Goal: Information Seeking & Learning: Learn about a topic

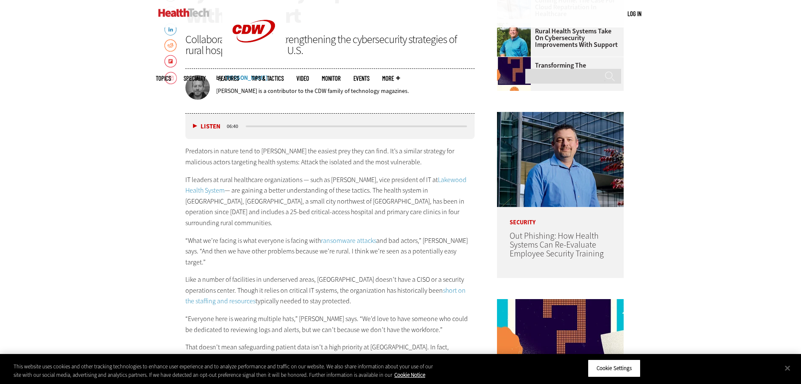
scroll to position [464, 0]
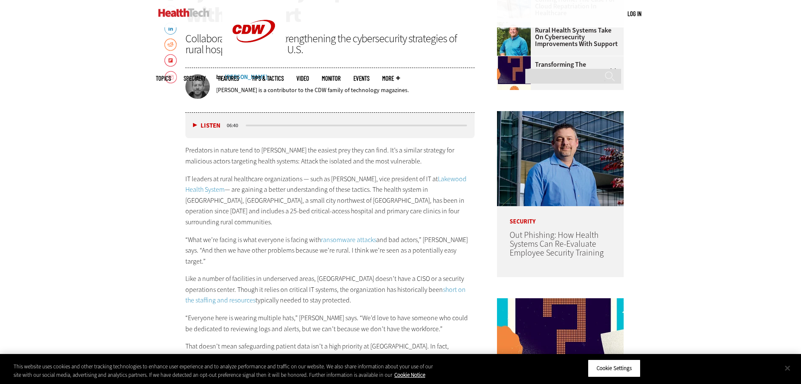
click at [784, 365] on button "Close" at bounding box center [787, 367] width 19 height 19
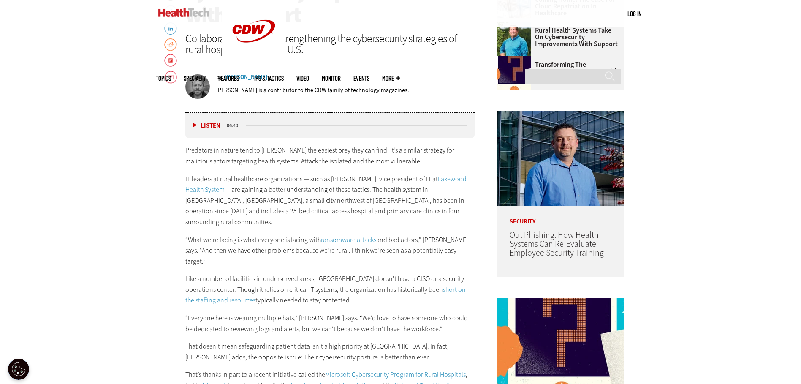
click at [301, 234] on p "“What we’re facing is what everyone is facing with ransomware attacks and bad a…" at bounding box center [330, 250] width 290 height 33
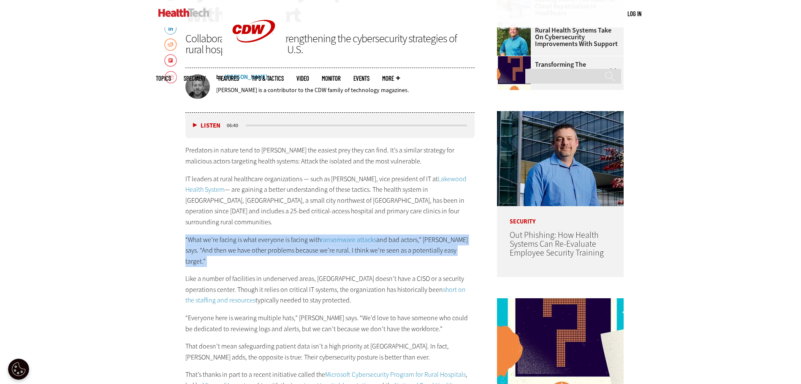
click at [301, 234] on p "“What we’re facing is what everyone is facing with ransomware attacks and bad a…" at bounding box center [330, 250] width 290 height 33
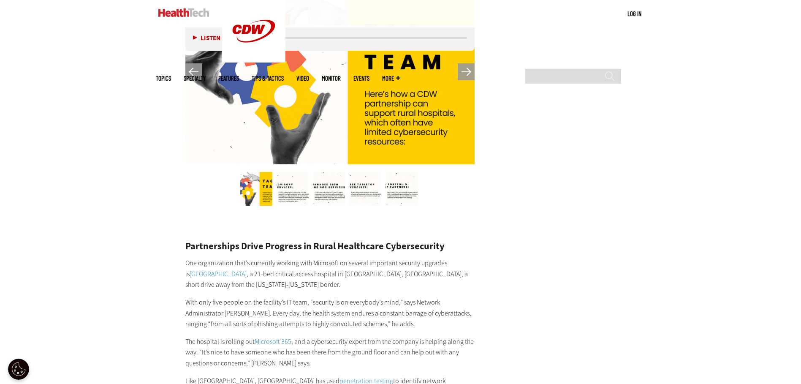
scroll to position [1478, 0]
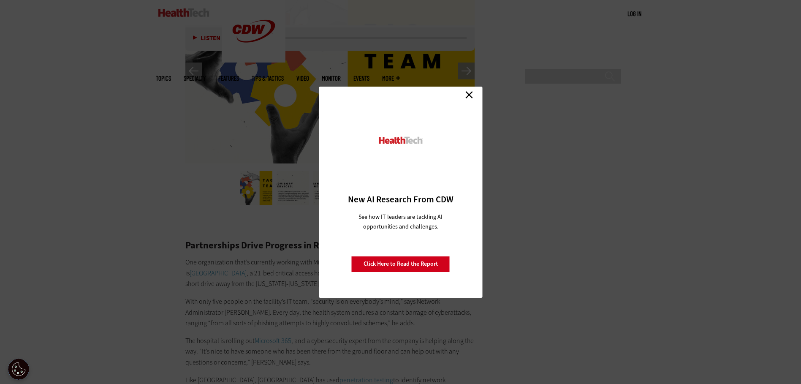
click at [466, 94] on link "Close" at bounding box center [469, 95] width 13 height 13
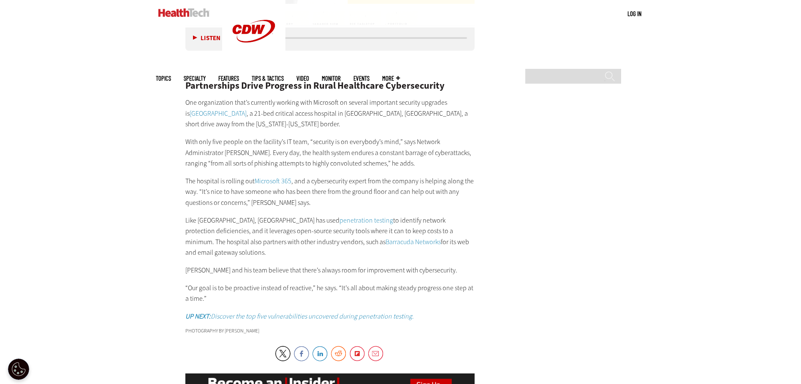
scroll to position [1647, 0]
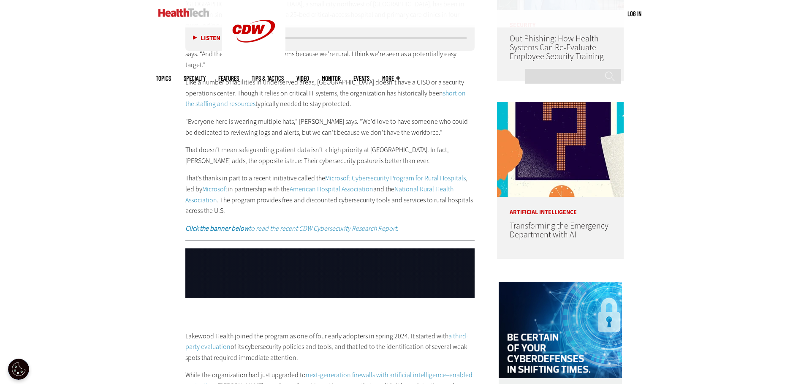
scroll to position [676, 0]
